Goal: Task Accomplishment & Management: Complete application form

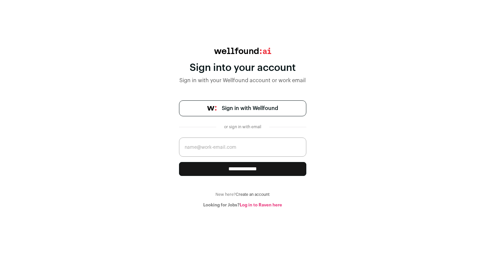
click at [250, 110] on span "Sign in with Wellfound" at bounding box center [250, 109] width 56 height 8
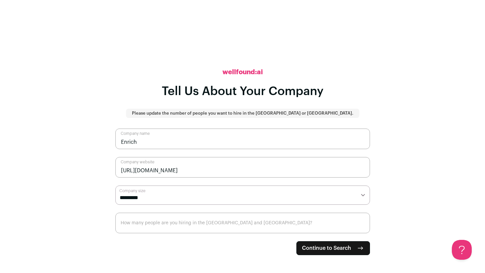
click at [177, 195] on select "**********" at bounding box center [242, 195] width 255 height 19
select select "*"
click at [115, 186] on select "**********" at bounding box center [242, 195] width 255 height 19
click at [183, 224] on input "How many people are you hiring in the US and Canada?" at bounding box center [242, 223] width 255 height 21
type input "1"
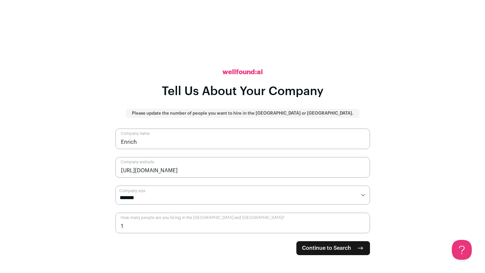
click at [321, 248] on span "Continue to Search" at bounding box center [326, 249] width 49 height 8
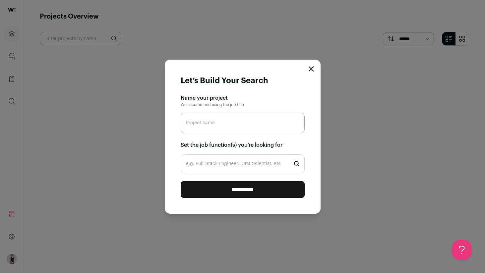
paste input "No-Code/Low-Code Solutions Engineer"
type input "No-Code/Low-Code Solutions Engineer"
click at [222, 163] on input "e.g. Full-Stack Engineer, Data Scientist, etc" at bounding box center [243, 164] width 124 height 19
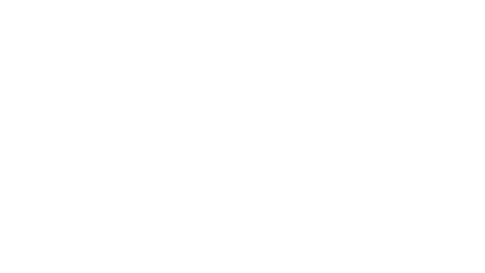
type input "No"
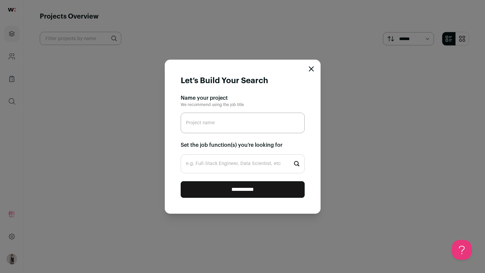
paste input "# **Lo-Ipsu/Dol-Sita Consectet Adipisci** **Elitsedd:** Ei-tempor, Incididu Utl…"
type input "# **Lo-Ipsu/Dol-Sita Consectet Adipisci** **Elitsedd:** Ei-tempor, Incididu Utl…"
click at [233, 164] on input "e.g. Full-Stack Engineer, Data Scientist, etc" at bounding box center [243, 164] width 124 height 19
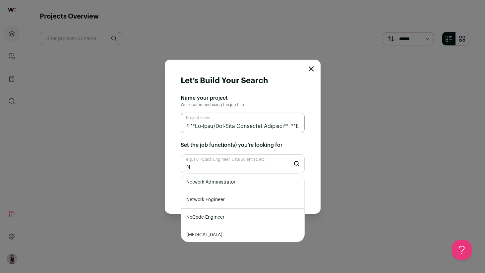
type input "N"
click at [192, 126] on input "Project name" at bounding box center [243, 123] width 124 height 21
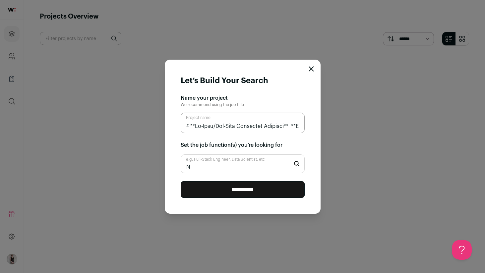
drag, startPoint x: 195, startPoint y: 127, endPoint x: 188, endPoint y: 127, distance: 7.0
click at [188, 127] on input "Project name" at bounding box center [243, 123] width 124 height 21
type input "No-Code/Low-Code Solutions Engineer** **Location:** In-person, Downtown San Fra…"
drag, startPoint x: 286, startPoint y: 126, endPoint x: 366, endPoint y: 131, distance: 80.5
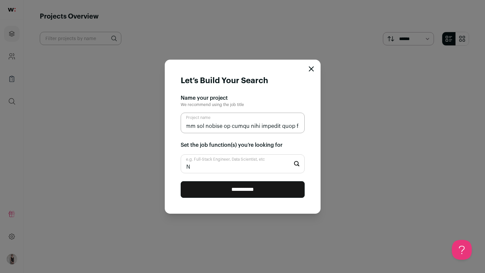
click at [366, 131] on div "**********" at bounding box center [242, 136] width 485 height 273
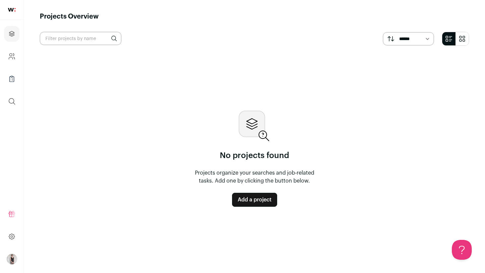
click at [242, 204] on link "Add a project" at bounding box center [254, 200] width 45 height 14
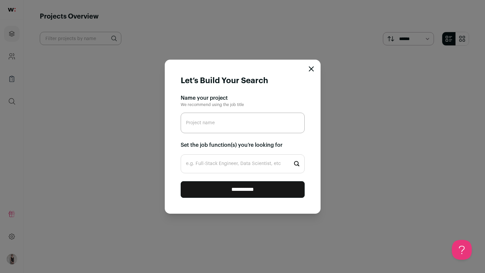
type input "# **No-Code/Low-Code Solutions Engineer** **Location:** In-person, Downtown San…"
drag, startPoint x: 300, startPoint y: 127, endPoint x: 161, endPoint y: 125, distance: 138.4
click at [161, 125] on div "**********" at bounding box center [242, 136] width 485 height 273
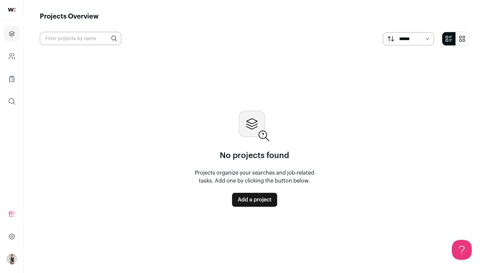
click at [233, 201] on link "Add a project" at bounding box center [254, 200] width 45 height 14
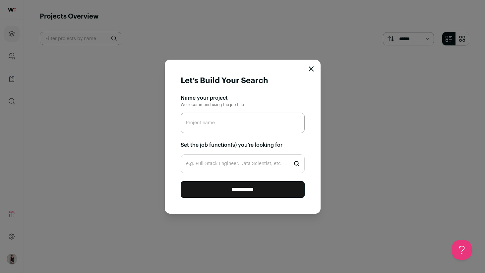
paste input "No-Code/Low-Code Solutions Engineer"
type input "No-Code/Low-Code Solutions Engineer"
click at [235, 168] on input "e.g. Full-Stack Engineer, Data Scientist, etc" at bounding box center [243, 164] width 124 height 19
drag, startPoint x: 282, startPoint y: 125, endPoint x: 186, endPoint y: 128, distance: 96.3
click at [186, 128] on input "No-Code/Low-Code Solutions Engineer" at bounding box center [243, 123] width 124 height 21
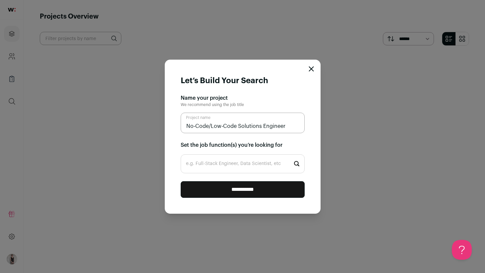
click at [207, 163] on input "e.g. Full-Stack Engineer, Data Scientist, etc" at bounding box center [243, 164] width 124 height 19
paste input "No-Code/Low-Code Solutions Engineer"
type input "No-Code/Low-Code Solutions Engineer"
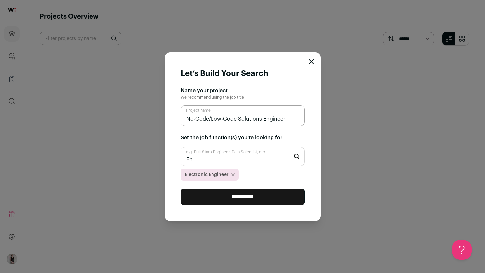
type input "E"
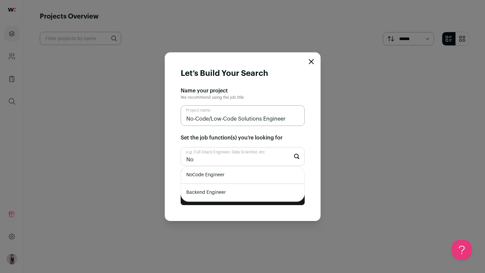
type input "No"
click at [219, 172] on li "NoCode Engineer" at bounding box center [242, 176] width 123 height 18
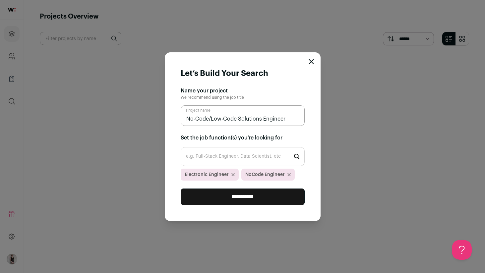
click at [196, 119] on input "No-Code/Low-Code Solutions Engineer" at bounding box center [243, 116] width 124 height 21
click at [233, 175] on icon "Close modal via background" at bounding box center [233, 175] width 3 height 3
click at [225, 197] on input "**********" at bounding box center [243, 197] width 124 height 17
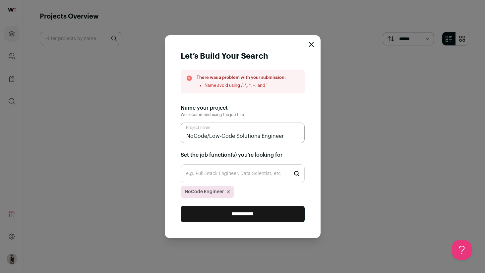
click at [265, 136] on input "NoCode/Low-Code Solutions Engineer" at bounding box center [243, 133] width 124 height 21
click at [208, 138] on input "NoCode/Low-Code Solutions Engineer" at bounding box center [243, 133] width 124 height 21
click at [219, 138] on input "NoCode Low-Code Solutions Engineer" at bounding box center [243, 133] width 124 height 21
drag, startPoint x: 233, startPoint y: 137, endPoint x: 209, endPoint y: 137, distance: 23.9
click at [209, 137] on input "NoCode LowCode Solutions Engineer" at bounding box center [243, 133] width 124 height 21
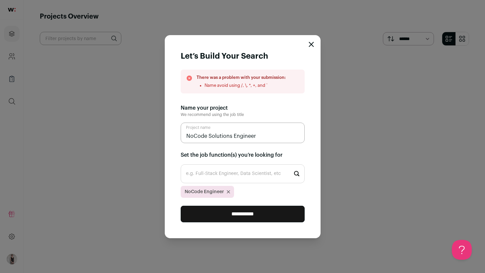
type input "NoCode Solutions Engineer"
click at [215, 214] on input "**********" at bounding box center [243, 214] width 124 height 17
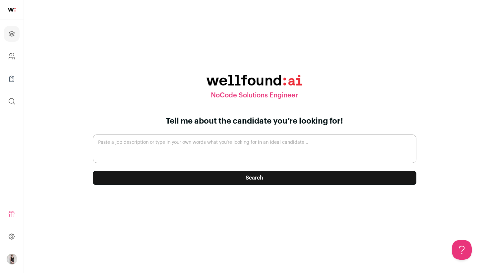
paste textarea "### **About the Role** We’re looking for a creative, resourceful No-Code/Low-Co…"
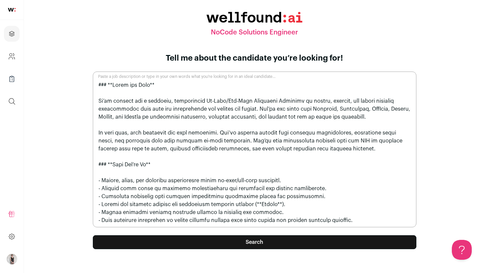
drag, startPoint x: 111, startPoint y: 86, endPoint x: 86, endPoint y: 86, distance: 24.6
click at [86, 86] on form "Tell me about the candidate you’re looking for! Paste a job description or type…" at bounding box center [255, 158] width 340 height 210
drag, startPoint x: 108, startPoint y: 165, endPoint x: 95, endPoint y: 165, distance: 12.9
click at [95, 165] on textarea "Paste a job description or type in your own words what you’re looking for in an…" at bounding box center [255, 150] width 324 height 156
type textarea "*About the Role** We’re looking for a creative, resourceful No-Code/Low-Code So…"
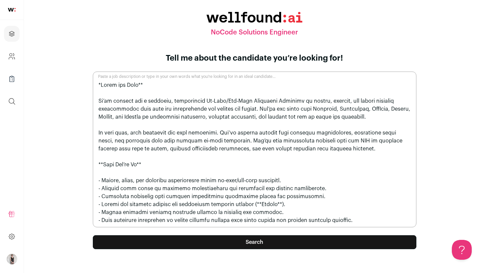
click at [132, 246] on button "Search" at bounding box center [255, 243] width 324 height 14
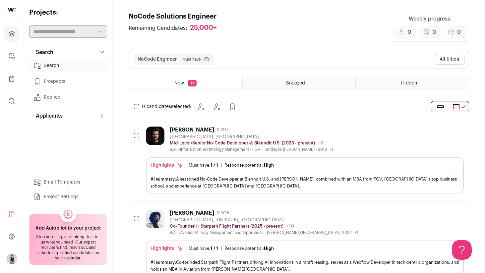
click at [442, 58] on button "All filters" at bounding box center [449, 59] width 31 height 11
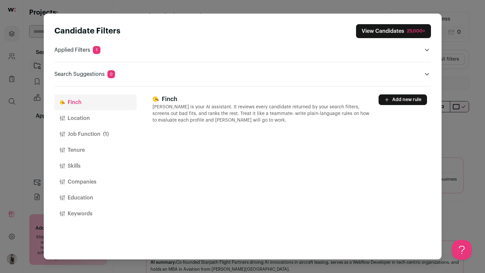
click at [91, 119] on button "Location" at bounding box center [95, 119] width 82 height 16
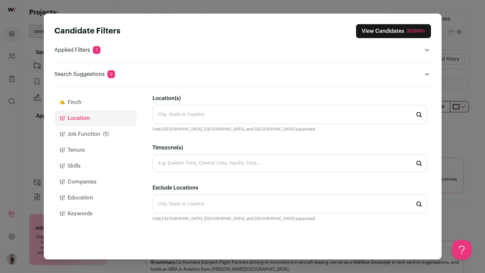
click at [193, 116] on input "Location(s)" at bounding box center [290, 114] width 275 height 19
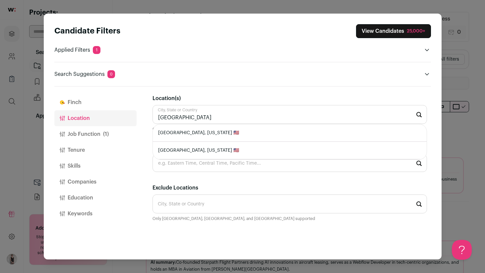
type input "San Francisco"
click at [192, 165] on input "Timezone(s)" at bounding box center [290, 164] width 275 height 18
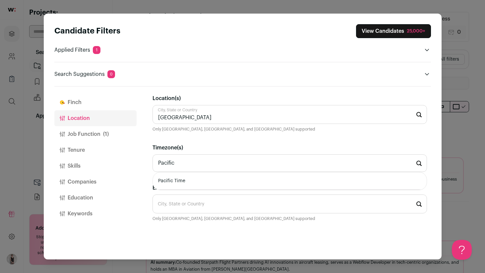
click at [185, 185] on li "Pacific Time" at bounding box center [290, 182] width 274 height 18
type input "Pacific Time"
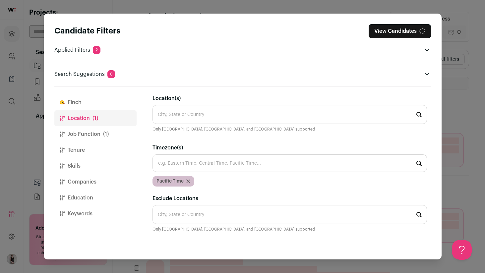
click at [173, 205] on div "Exclude Locations City, State or Country Only United States, Canada, and United…" at bounding box center [290, 219] width 275 height 49
click at [186, 121] on input "Location(s)" at bounding box center [290, 114] width 275 height 19
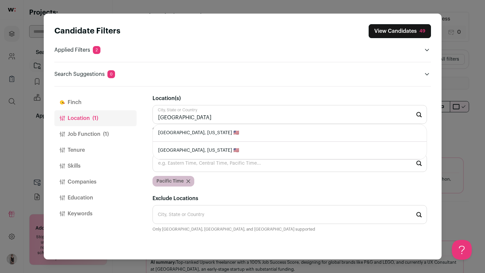
click at [192, 131] on li "San Francisco, California 🇺🇸" at bounding box center [290, 133] width 274 height 18
type input "San Francisco, California 🇺🇸"
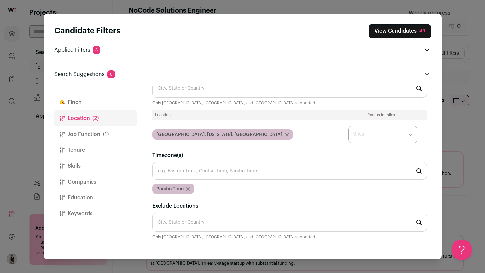
scroll to position [7, 0]
click at [83, 168] on button "Skills" at bounding box center [95, 166] width 82 height 16
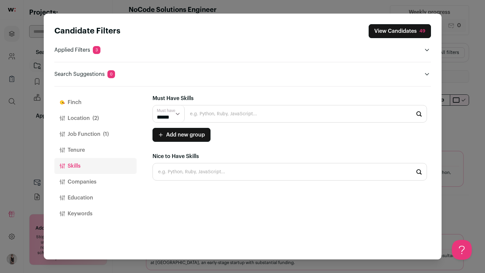
scroll to position [0, 0]
click at [391, 33] on button "View Candidates 49" at bounding box center [400, 31] width 62 height 14
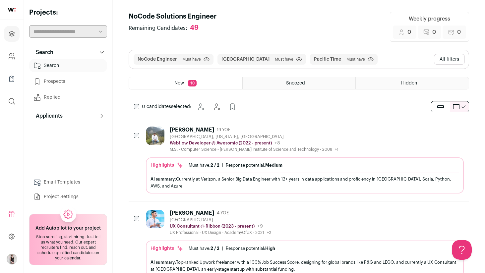
click at [181, 83] on span "New" at bounding box center [180, 83] width 10 height 5
click at [192, 84] on span "10" at bounding box center [192, 83] width 9 height 7
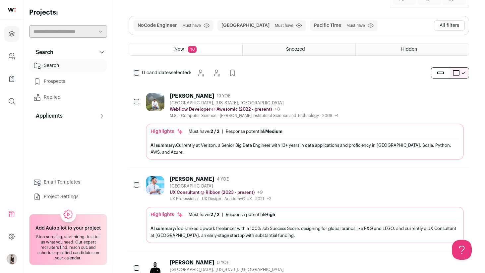
scroll to position [36, 0]
